Goal: Find specific page/section: Find specific page/section

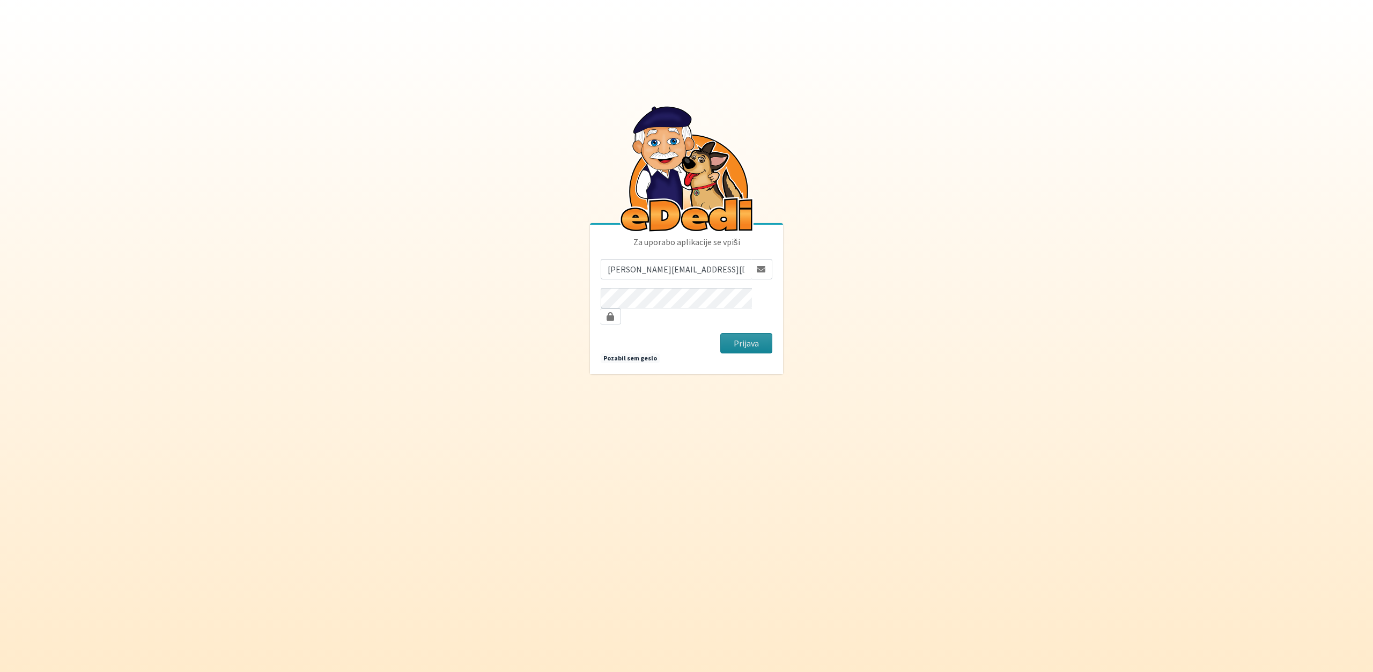
click at [740, 338] on button "Prijava" at bounding box center [746, 343] width 52 height 20
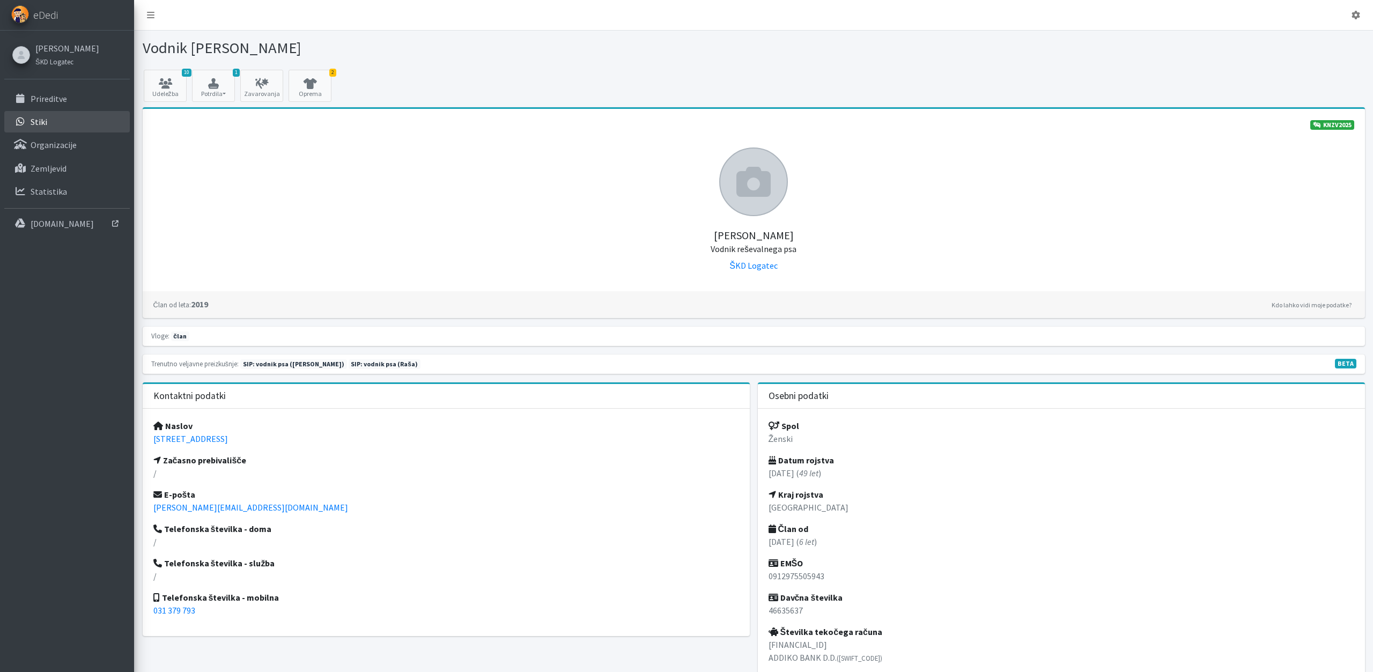
click at [33, 124] on p "Stiki" at bounding box center [39, 121] width 17 height 11
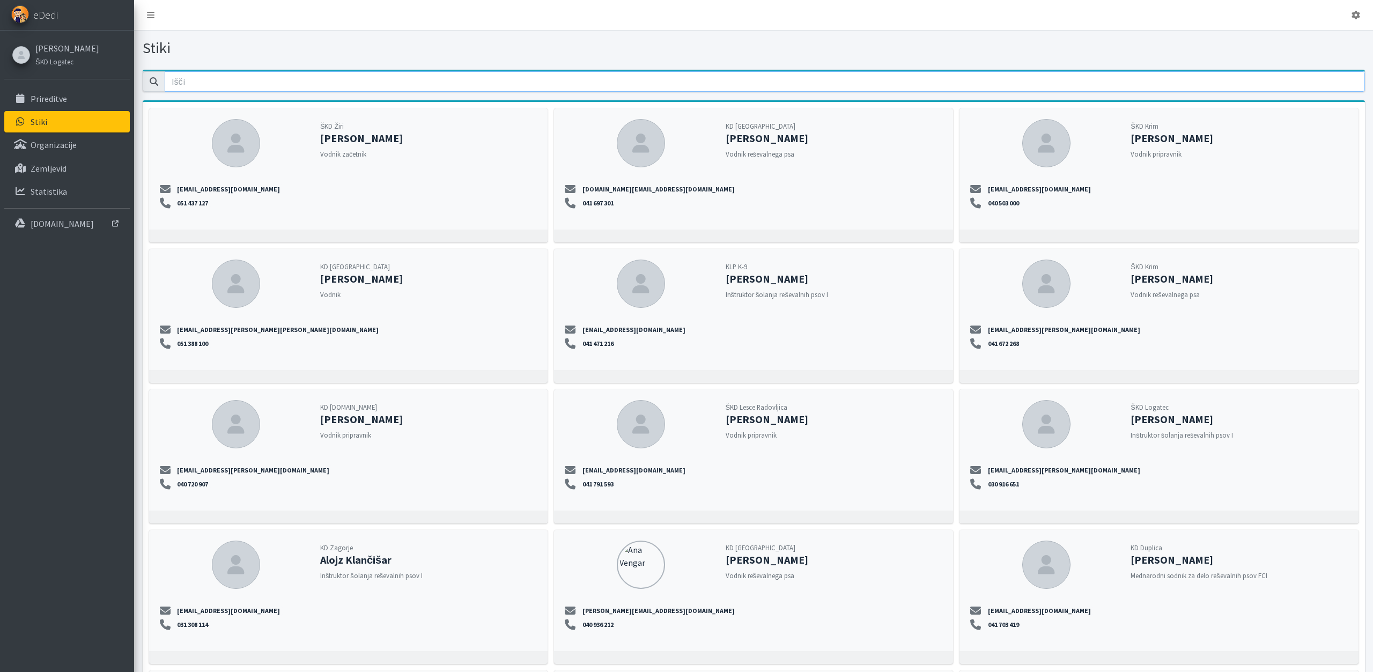
click at [233, 89] on input "email" at bounding box center [765, 81] width 1201 height 20
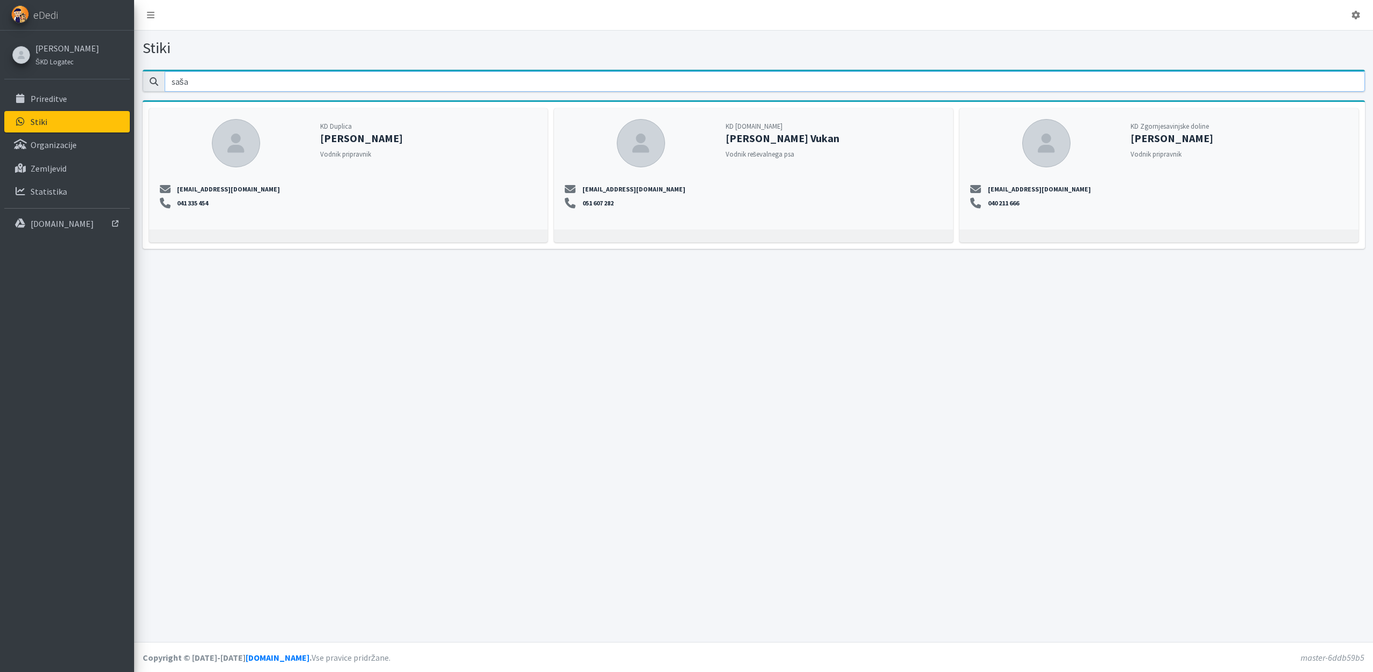
drag, startPoint x: 247, startPoint y: 78, endPoint x: 76, endPoint y: 68, distance: 171.4
click at [165, 71] on input "saša" at bounding box center [765, 81] width 1201 height 20
type input "saša"
